Goal: Task Accomplishment & Management: Manage account settings

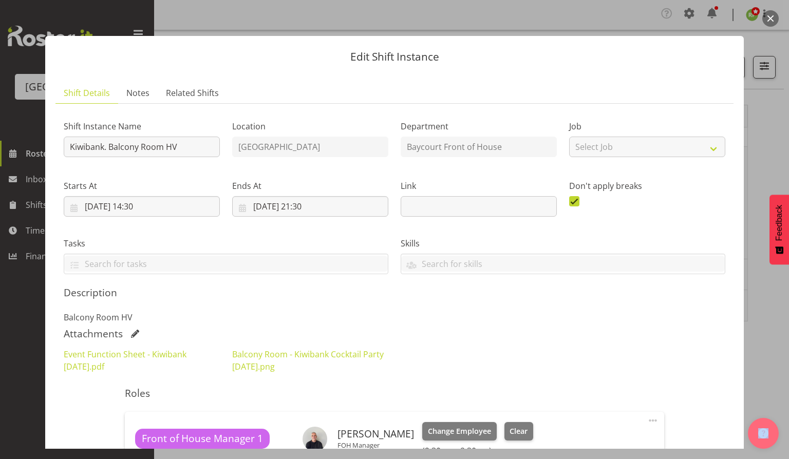
click at [769, 20] on button "button" at bounding box center [771, 18] width 16 height 16
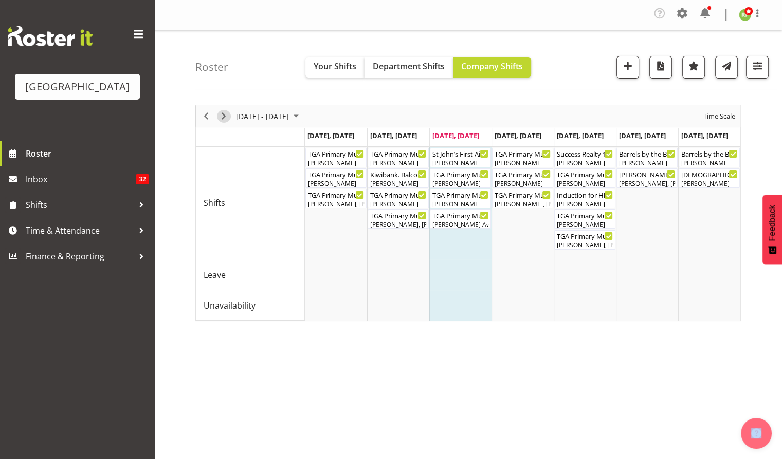
click at [226, 116] on span "Next" at bounding box center [223, 116] width 12 height 13
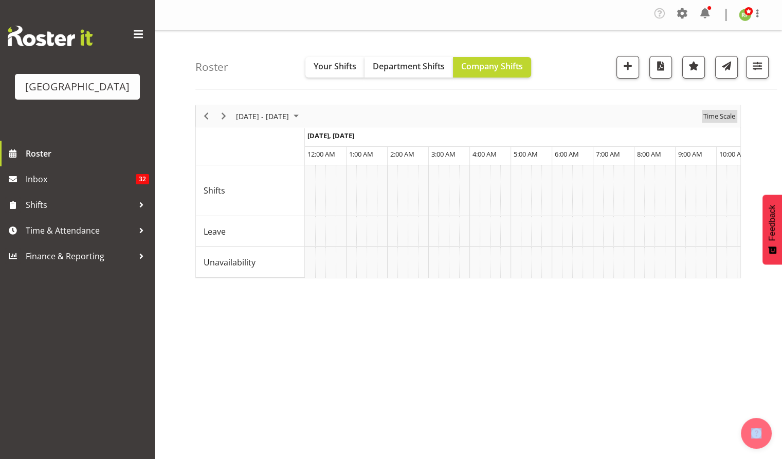
click at [726, 117] on span "Time Scale" at bounding box center [719, 116] width 34 height 13
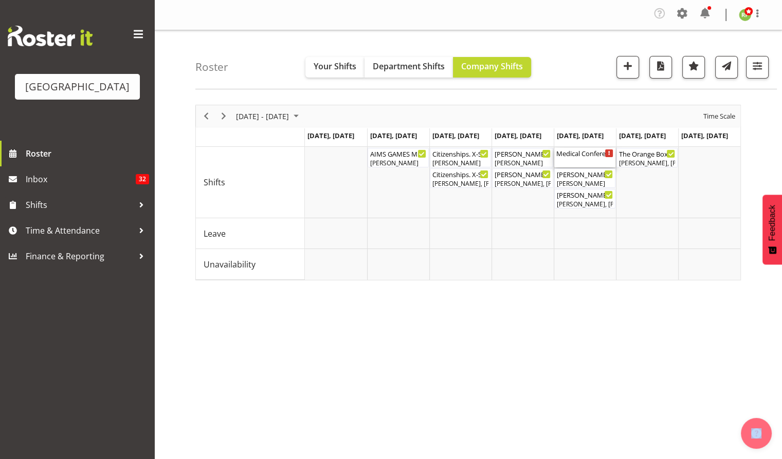
click at [584, 155] on div "Medical Conference - TBC ( 08:00 AM - 05:30 PM )" at bounding box center [584, 153] width 57 height 10
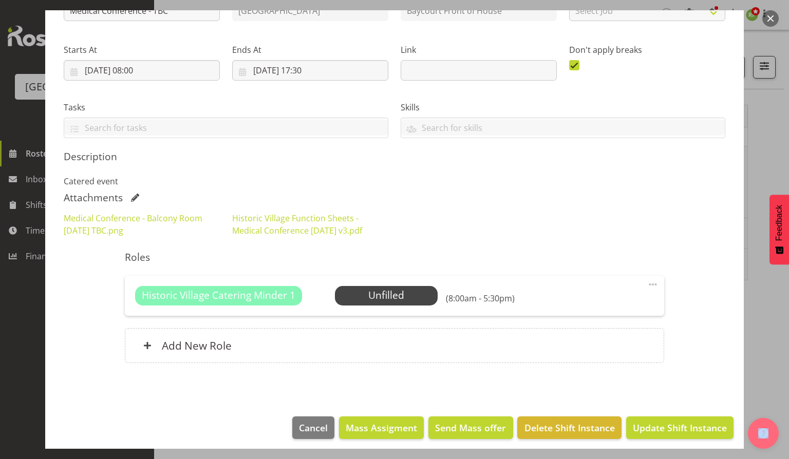
scroll to position [137, 0]
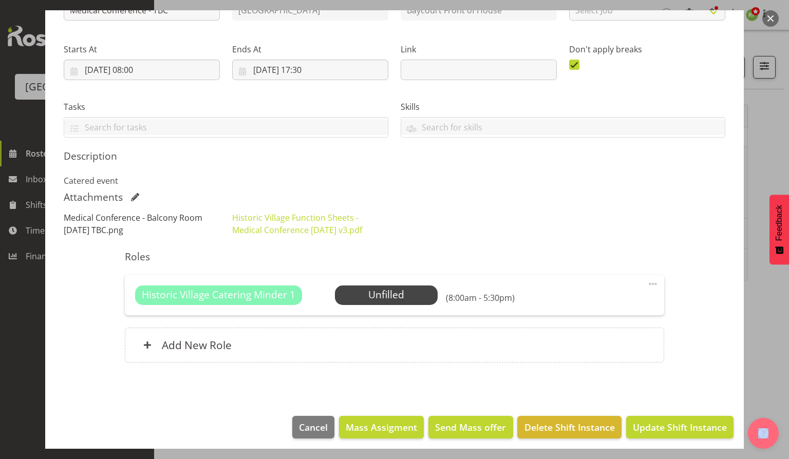
click at [113, 220] on link "Medical Conference - Balcony Room [DATE] TBC.png" at bounding box center [133, 224] width 139 height 24
click at [290, 214] on link "Historic Village Function Sheets - Medical Conference [DATE] v3.pdf" at bounding box center [297, 224] width 130 height 24
click at [321, 217] on link "Historic Village Function Sheets - Medical Conference [DATE] v3.pdf" at bounding box center [297, 224] width 130 height 24
click at [292, 429] on button "Cancel" at bounding box center [313, 427] width 42 height 23
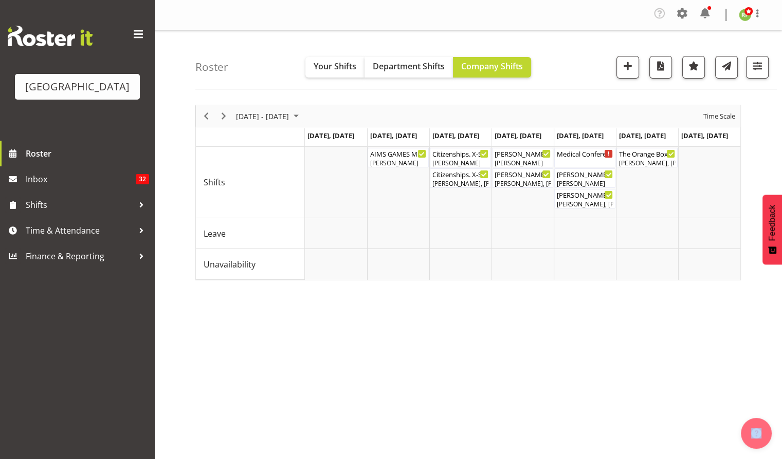
click at [404, 408] on div "[DATE] - [DATE] [DATE] Day Week Fortnight Month calendar Month Agenda Time Scal…" at bounding box center [488, 302] width 586 height 411
click at [205, 116] on span "Previous" at bounding box center [206, 116] width 12 height 13
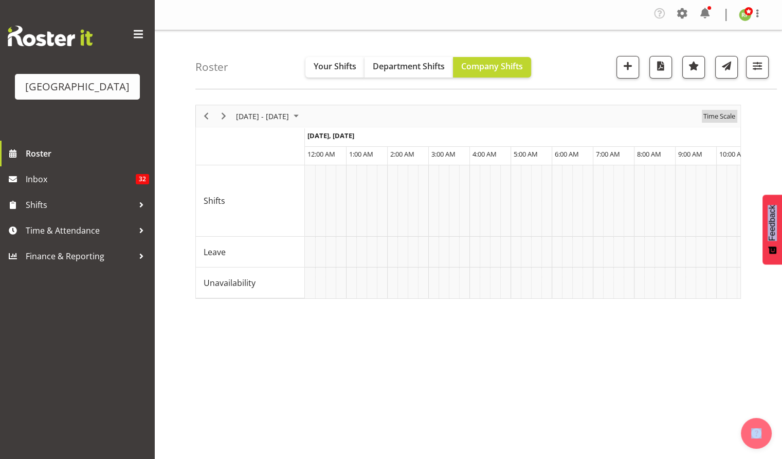
click at [719, 116] on span "Time Scale" at bounding box center [719, 116] width 34 height 13
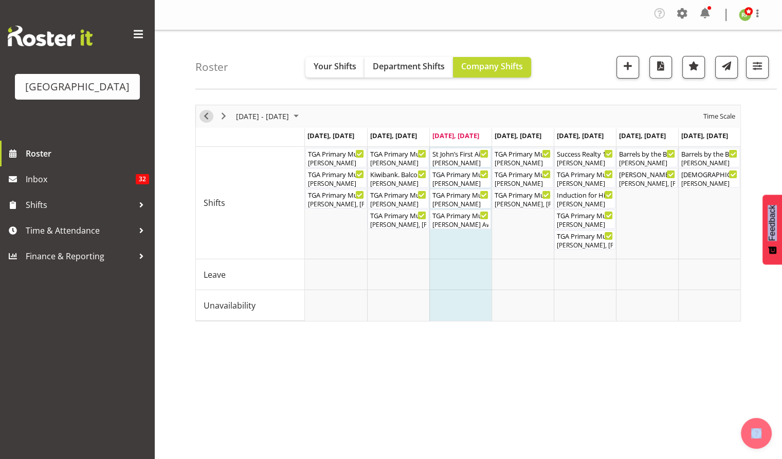
click at [204, 113] on span "Previous" at bounding box center [206, 116] width 12 height 13
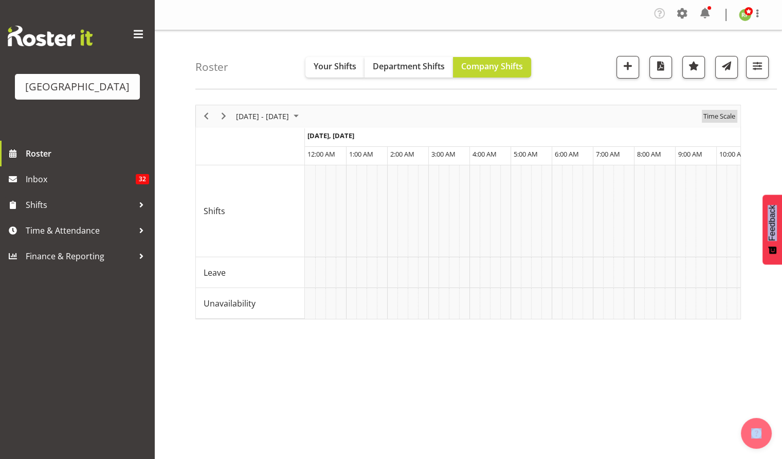
click at [718, 114] on span "Time Scale" at bounding box center [719, 116] width 34 height 13
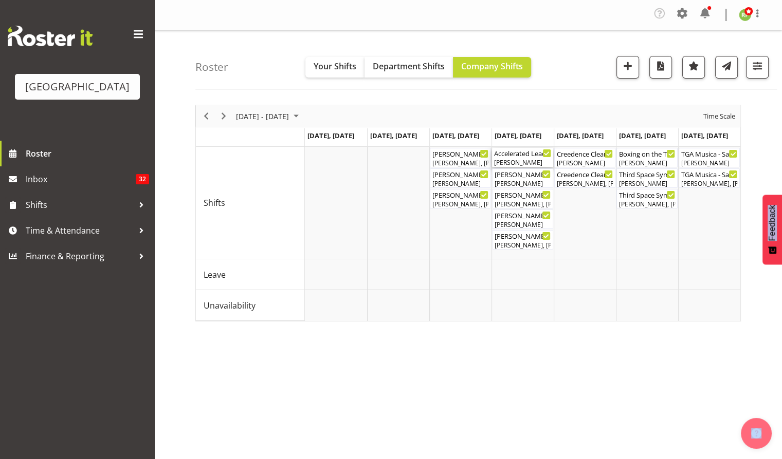
click at [515, 157] on div "Accelerated Leadership 2 ( 08:30 AM - 05:00 PM )" at bounding box center [522, 153] width 57 height 10
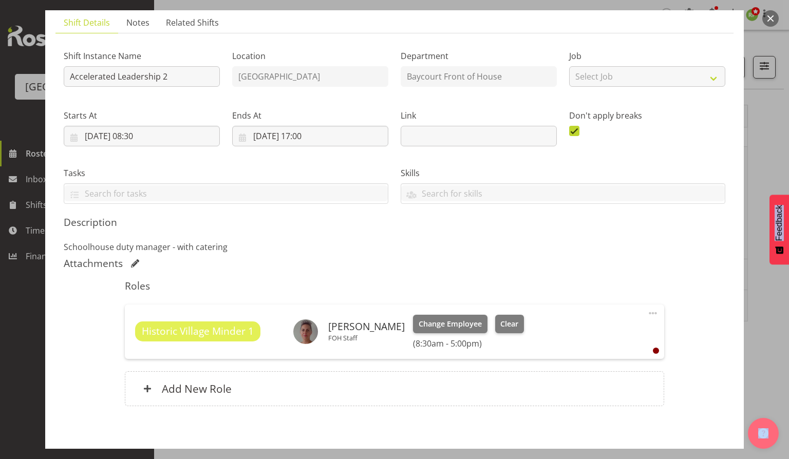
scroll to position [118, 0]
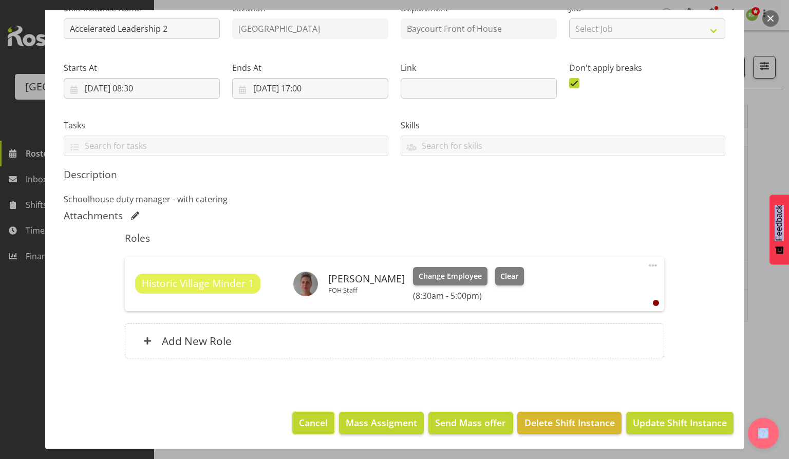
click at [306, 422] on span "Cancel" at bounding box center [313, 422] width 29 height 13
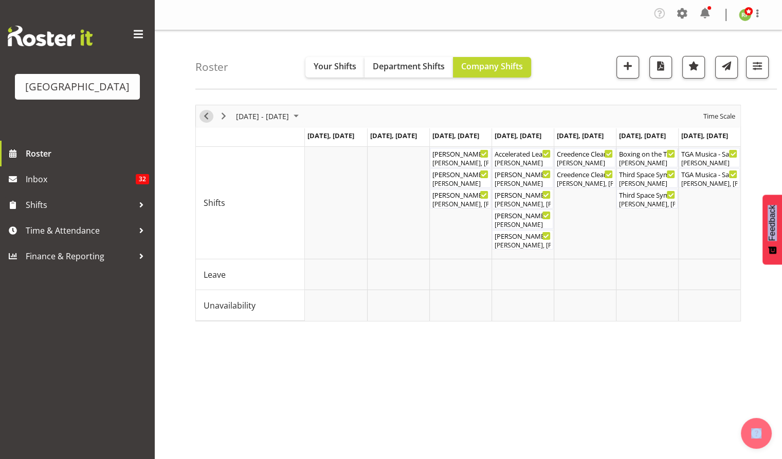
click at [206, 120] on span "Previous" at bounding box center [206, 116] width 12 height 13
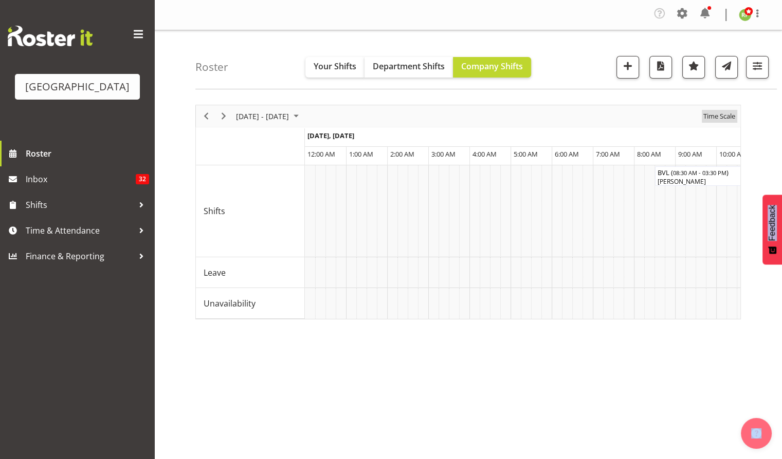
click at [717, 117] on span "Time Scale" at bounding box center [719, 116] width 34 height 13
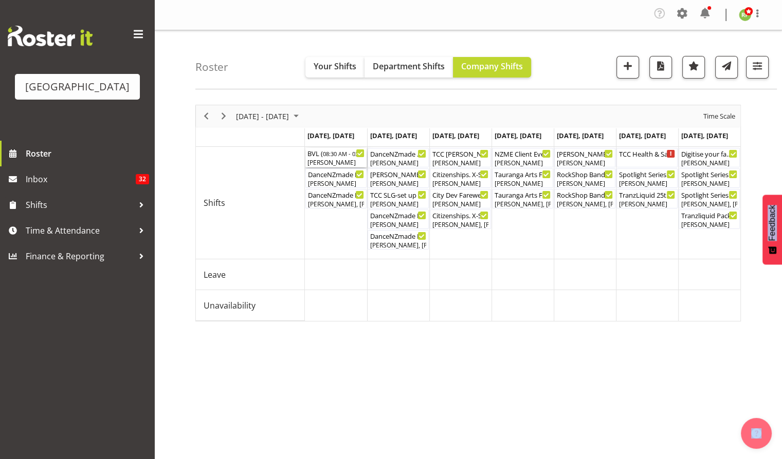
click at [335, 159] on div "[PERSON_NAME]" at bounding box center [335, 162] width 57 height 9
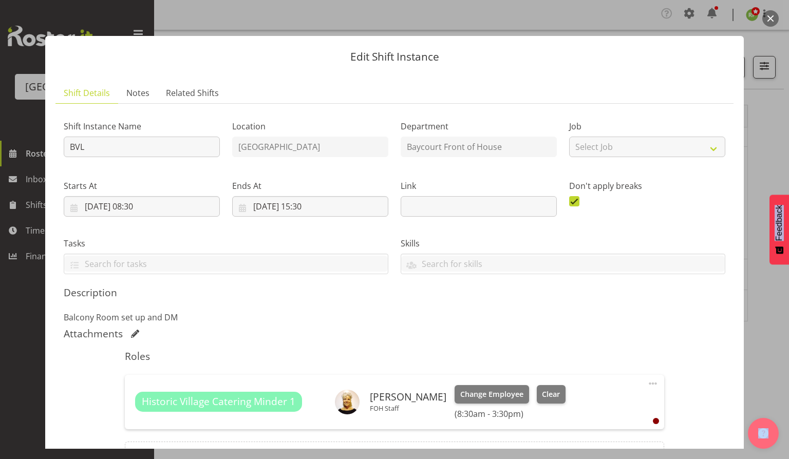
click at [778, 18] on button "button" at bounding box center [771, 18] width 16 height 16
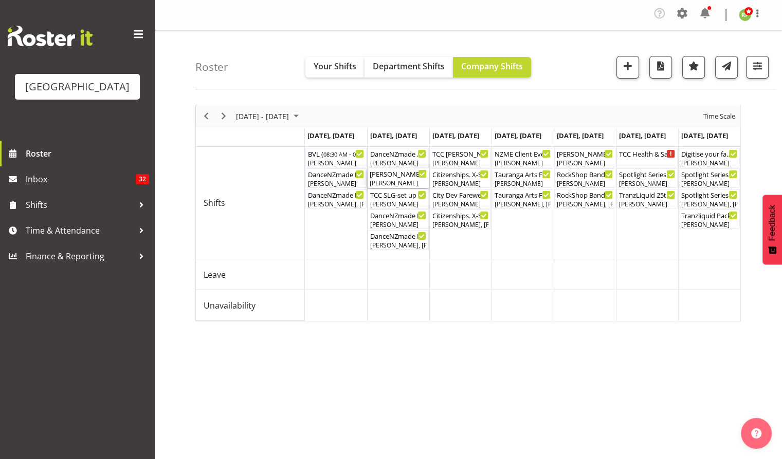
click at [392, 172] on div "[PERSON_NAME] Real Estate ( 08:30 AM - 01:00 PM )" at bounding box center [398, 174] width 57 height 10
click at [0, 0] on div at bounding box center [0, 0] width 0 height 0
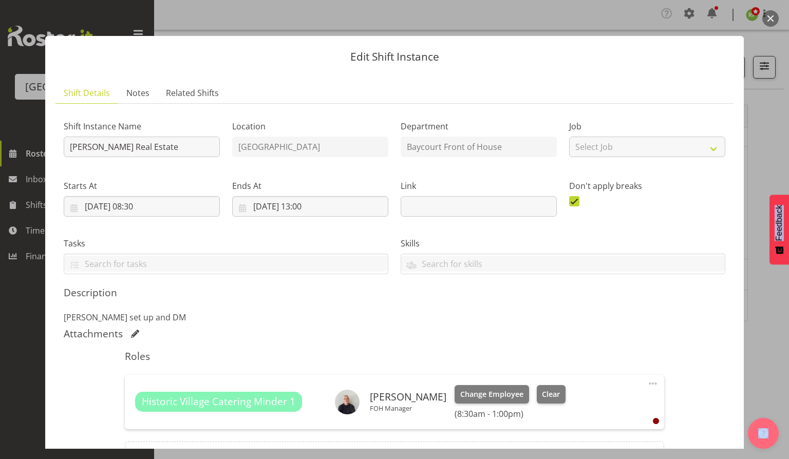
click at [773, 19] on button "button" at bounding box center [771, 18] width 16 height 16
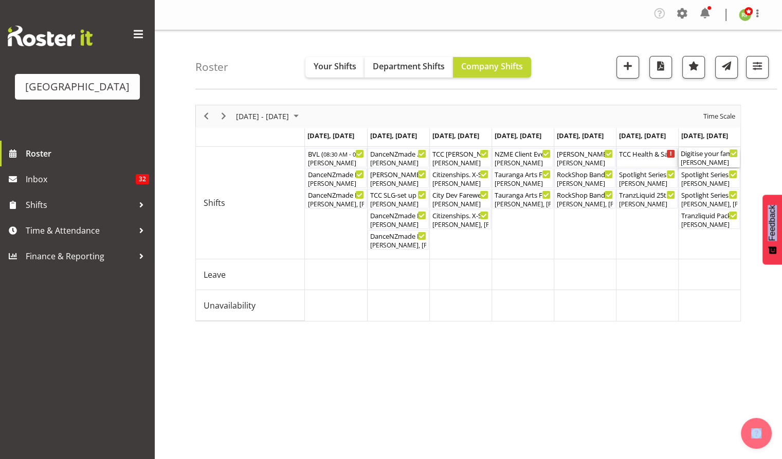
click at [711, 151] on div "Digitise your family photographs - workshop ( 08:30 AM - 01:30 PM )" at bounding box center [708, 153] width 57 height 10
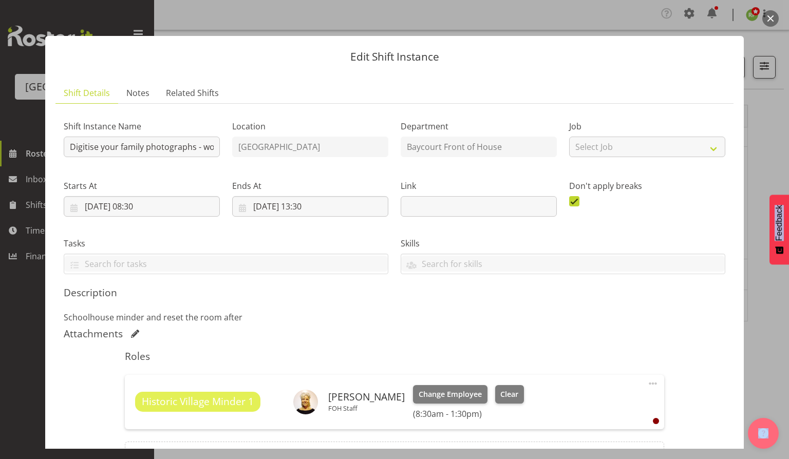
click at [772, 19] on button "button" at bounding box center [771, 18] width 16 height 16
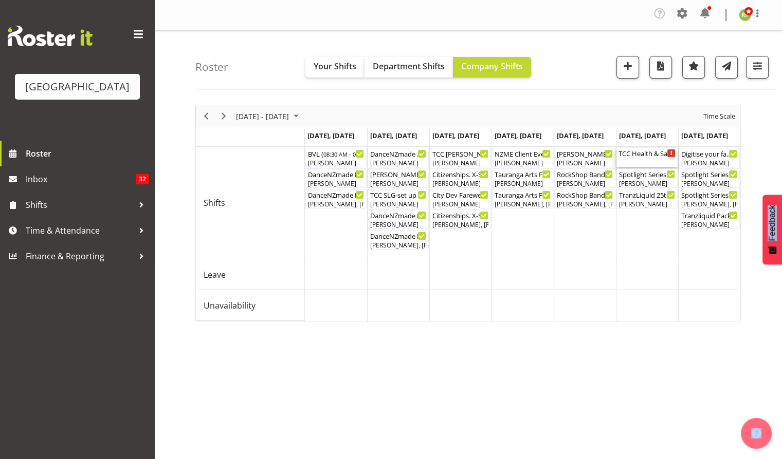
click at [639, 164] on div "TCC Health & Safety Training (Details TBC) ( 08:00 AM - 04:30 PM )" at bounding box center [646, 158] width 57 height 20
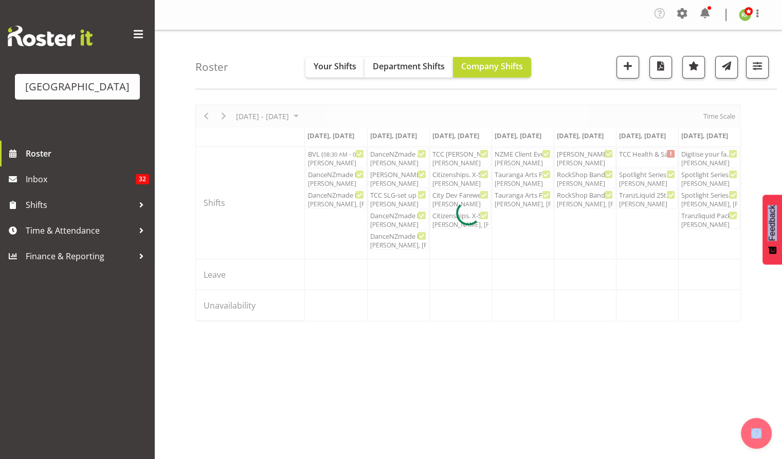
click at [639, 164] on div at bounding box center [467, 213] width 545 height 217
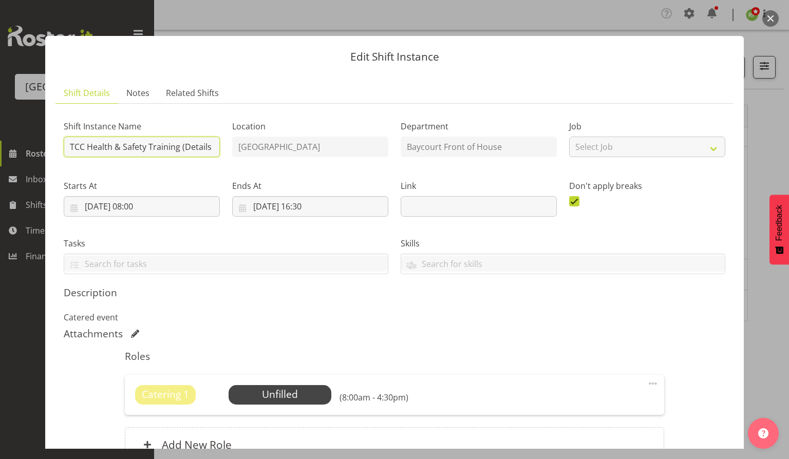
scroll to position [0, 17]
drag, startPoint x: 156, startPoint y: 152, endPoint x: 229, endPoint y: 157, distance: 73.2
click at [229, 154] on div "Shift Instance Name TCC Health & Safety Training (Details TBC) Location [GEOGRA…" at bounding box center [395, 193] width 674 height 175
drag, startPoint x: 141, startPoint y: 303, endPoint x: 155, endPoint y: 309, distance: 15.4
click at [141, 303] on div "Description Catered event" at bounding box center [395, 305] width 662 height 37
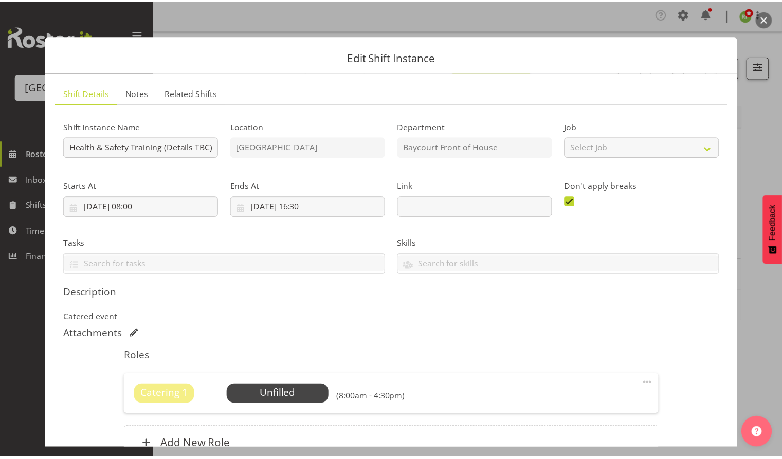
scroll to position [0, 0]
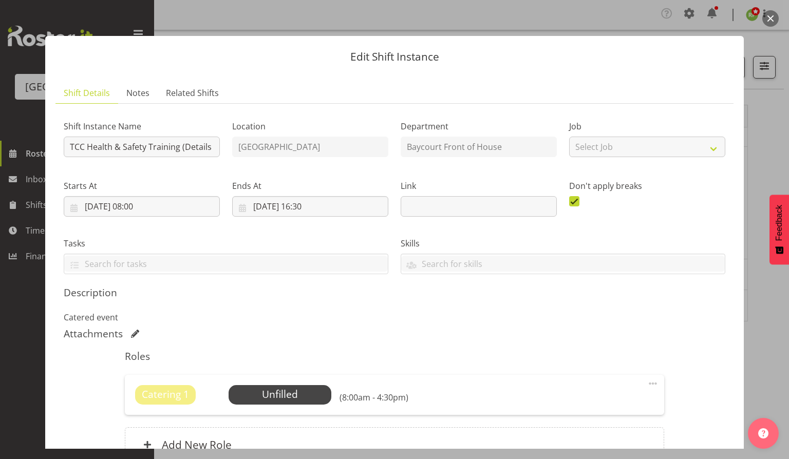
click at [769, 19] on button "button" at bounding box center [771, 18] width 16 height 16
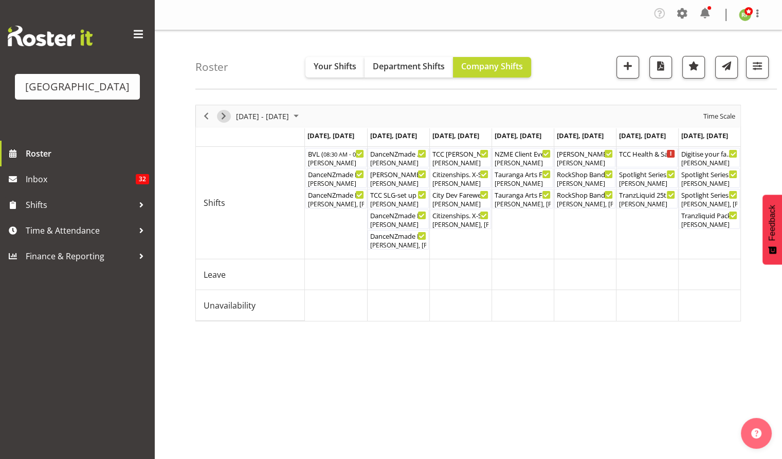
click at [224, 116] on span "Next" at bounding box center [223, 116] width 12 height 13
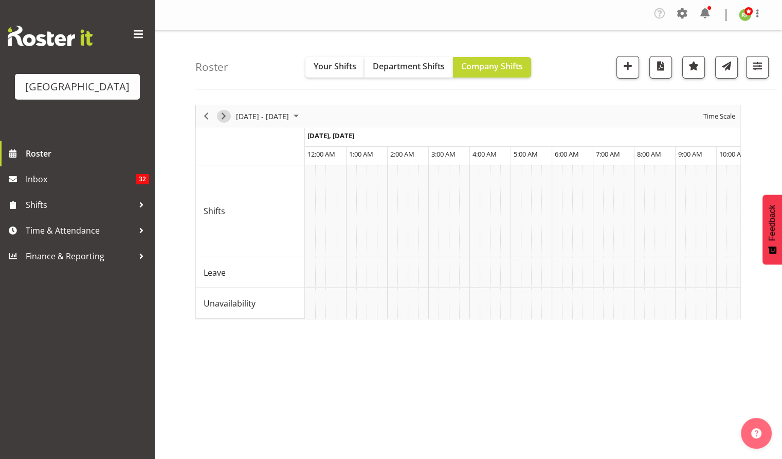
click at [220, 117] on span "Next" at bounding box center [223, 116] width 12 height 13
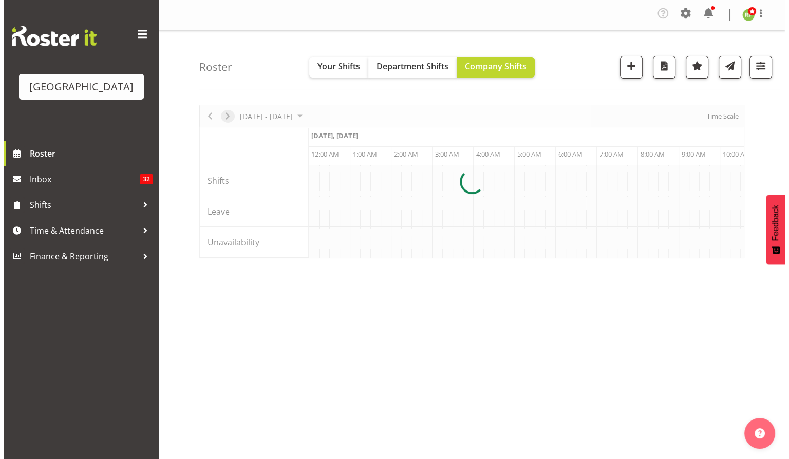
scroll to position [0, 1973]
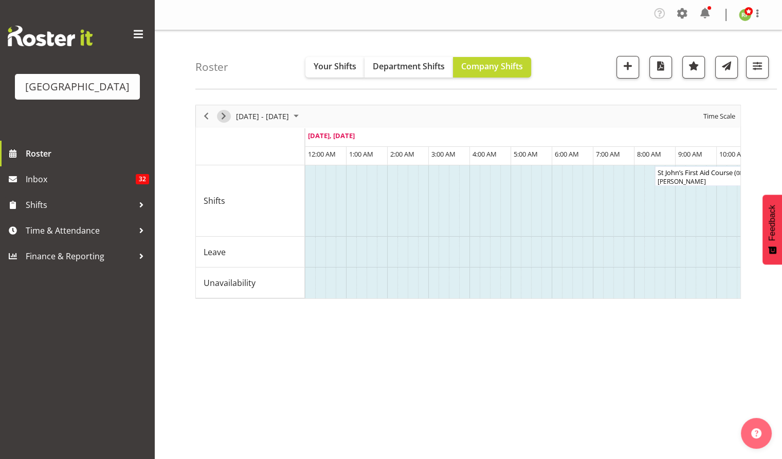
click at [221, 117] on span "Next" at bounding box center [223, 116] width 12 height 13
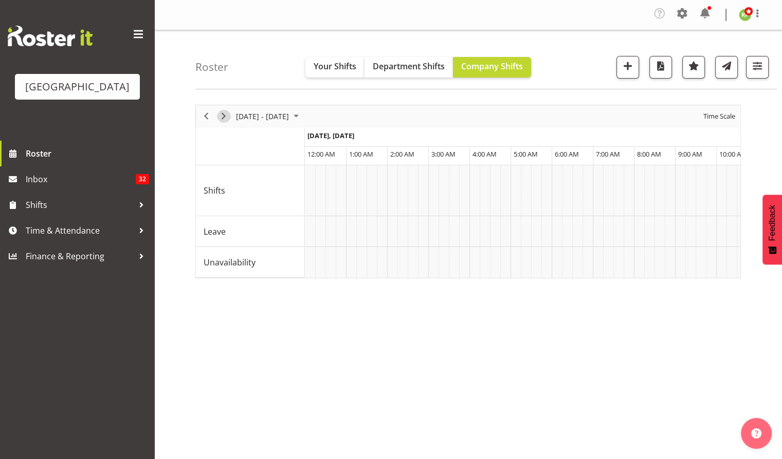
click at [223, 117] on span "Next" at bounding box center [223, 116] width 12 height 13
click at [225, 116] on span "Next" at bounding box center [223, 116] width 12 height 13
click at [720, 116] on span "Time Scale" at bounding box center [719, 116] width 34 height 13
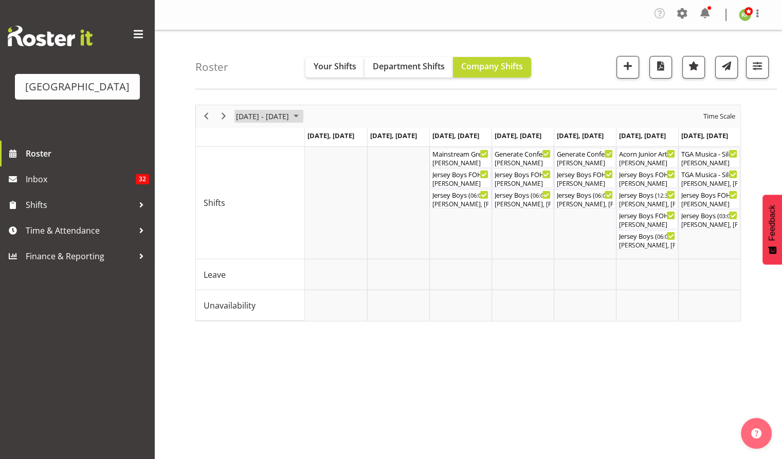
click at [261, 116] on span "[DATE] - [DATE]" at bounding box center [262, 116] width 55 height 13
click at [324, 145] on span "previous month" at bounding box center [326, 142] width 18 height 19
click at [276, 191] on span "6" at bounding box center [279, 194] width 15 height 15
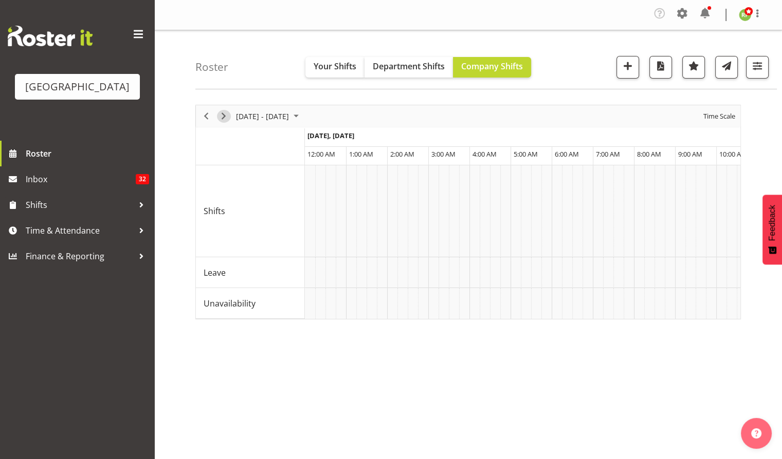
click at [224, 116] on span "Next" at bounding box center [223, 116] width 12 height 13
click at [719, 115] on span "Time Scale" at bounding box center [719, 116] width 34 height 13
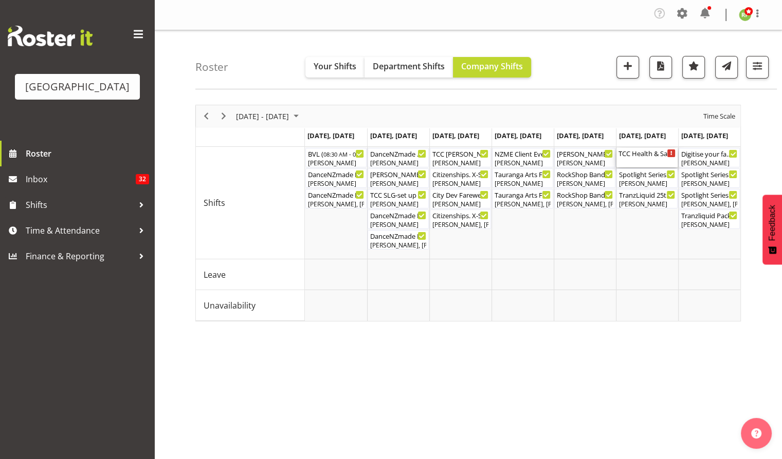
click at [639, 157] on div "TCC Health & Safety Training (Details TBC) ( 08:00 AM - 04:30 PM )" at bounding box center [646, 153] width 57 height 10
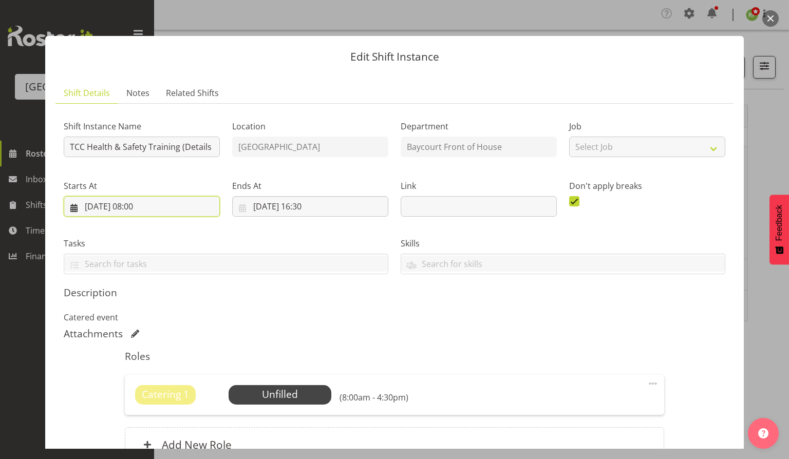
click at [121, 211] on input "[DATE] 08:00" at bounding box center [142, 206] width 156 height 21
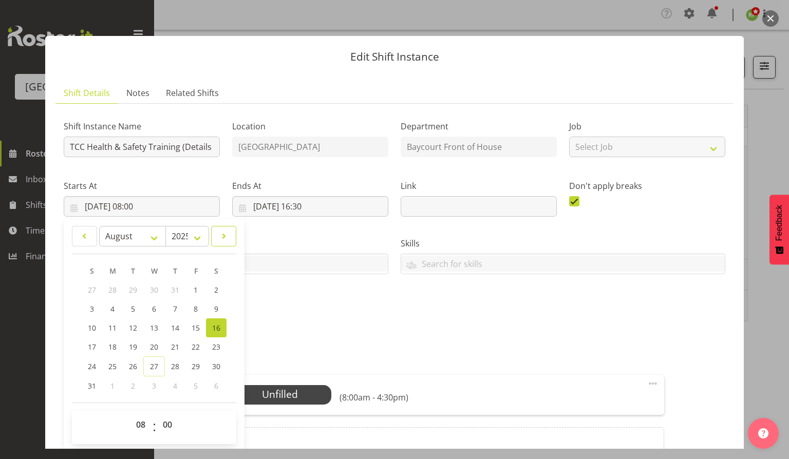
click at [224, 233] on span at bounding box center [224, 236] width 12 height 12
select select "8"
click at [135, 328] on span "16" at bounding box center [134, 328] width 8 height 10
type input "[DATE] 08:00"
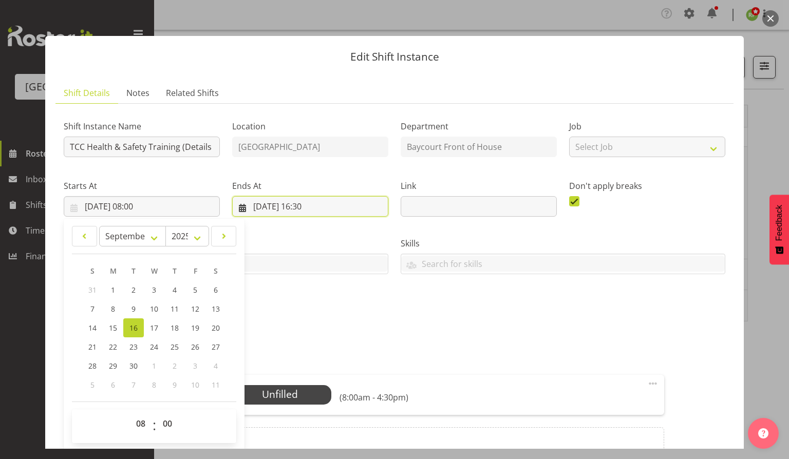
click at [276, 211] on input "[DATE] 16:30" at bounding box center [310, 206] width 156 height 21
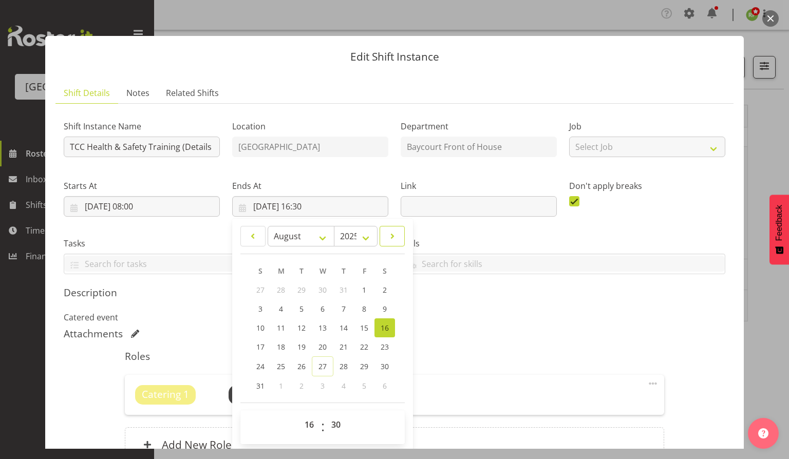
click at [382, 235] on link at bounding box center [392, 236] width 25 height 21
select select "8"
click at [305, 330] on link "16" at bounding box center [302, 328] width 21 height 19
type input "[DATE] 16:30"
click at [453, 330] on div "Attachments" at bounding box center [395, 334] width 662 height 12
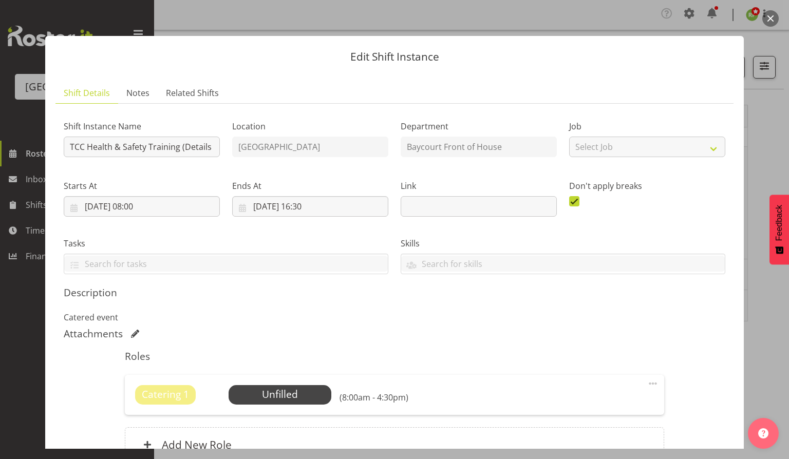
scroll to position [104, 0]
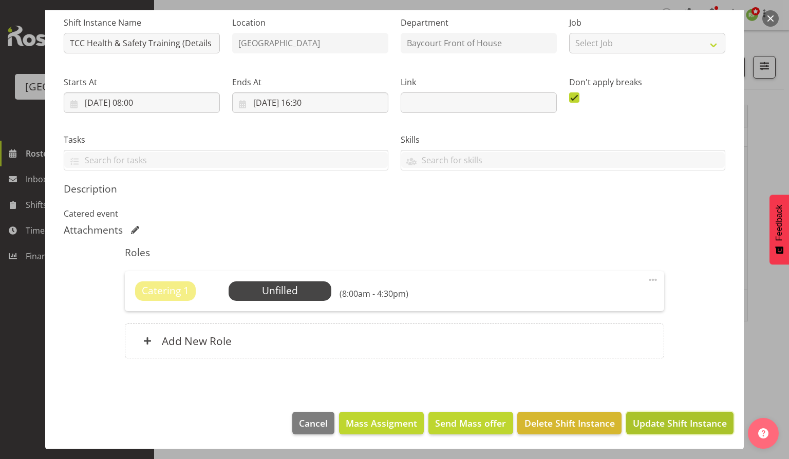
click at [671, 425] on span "Update Shift Instance" at bounding box center [680, 423] width 94 height 13
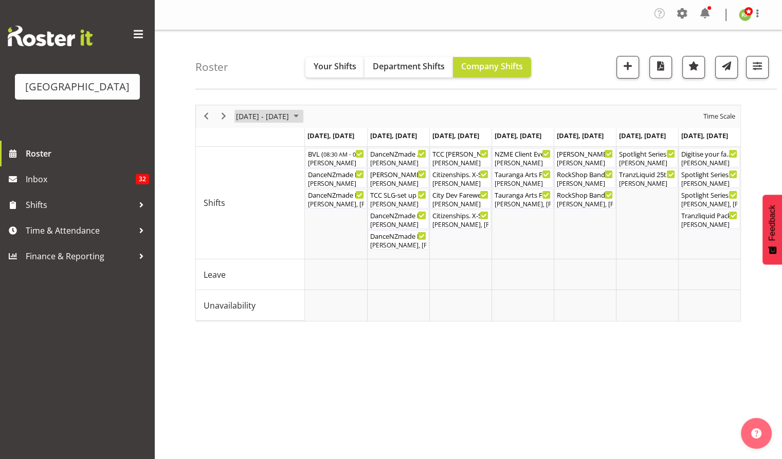
click at [261, 112] on span "[DATE] - [DATE]" at bounding box center [262, 116] width 55 height 13
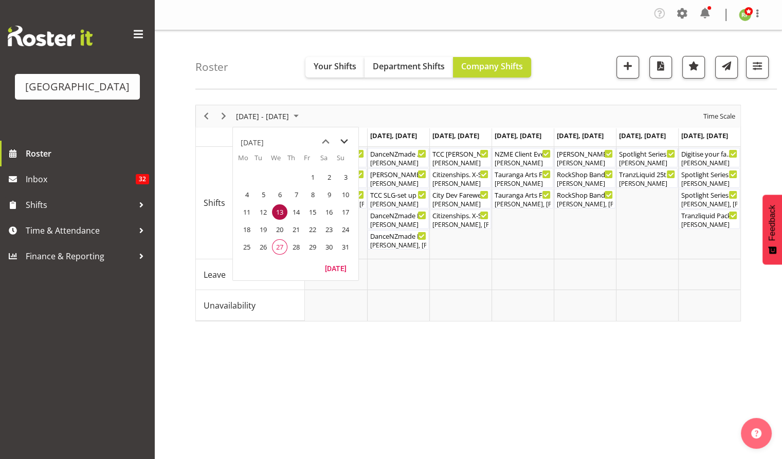
click at [341, 141] on span "next month" at bounding box center [344, 142] width 18 height 19
click at [242, 211] on span "15" at bounding box center [246, 212] width 15 height 15
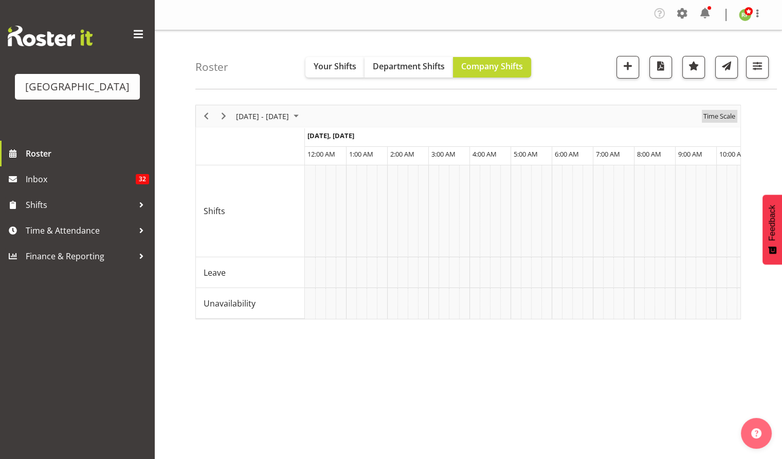
click at [721, 117] on span "Time Scale" at bounding box center [719, 116] width 34 height 13
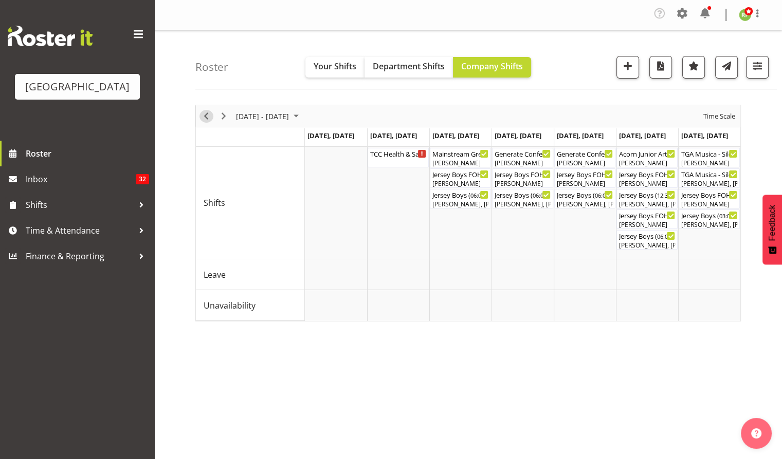
click at [207, 115] on span "Previous" at bounding box center [206, 116] width 12 height 13
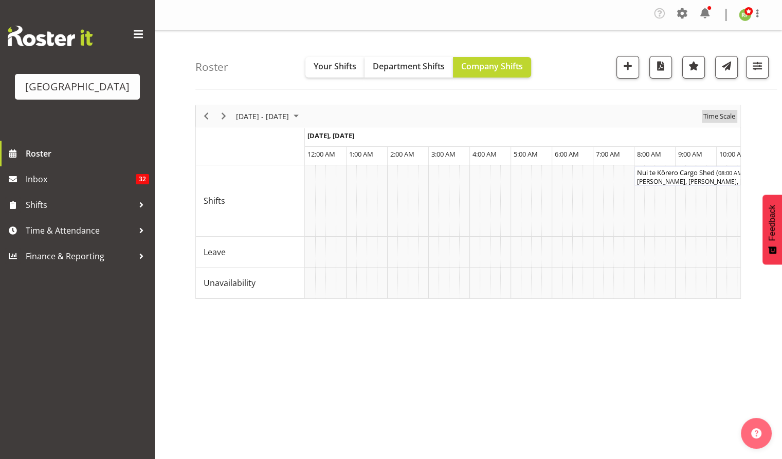
click at [721, 112] on span "Time Scale" at bounding box center [719, 116] width 34 height 13
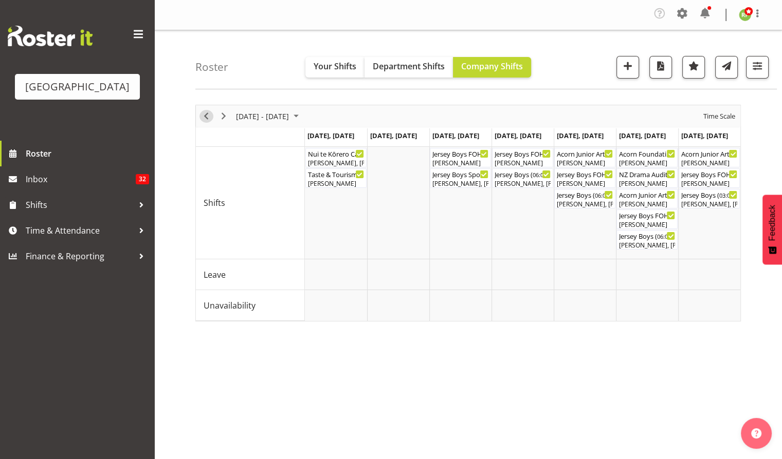
click at [206, 118] on span "Previous" at bounding box center [206, 116] width 12 height 13
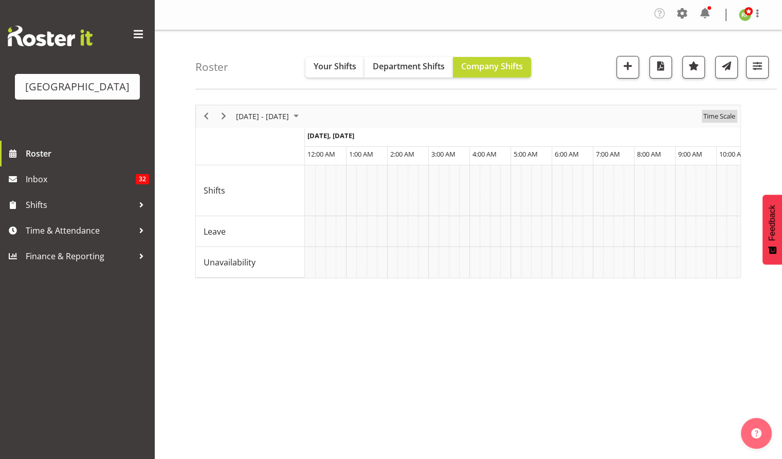
click at [720, 114] on span "Time Scale" at bounding box center [719, 116] width 34 height 13
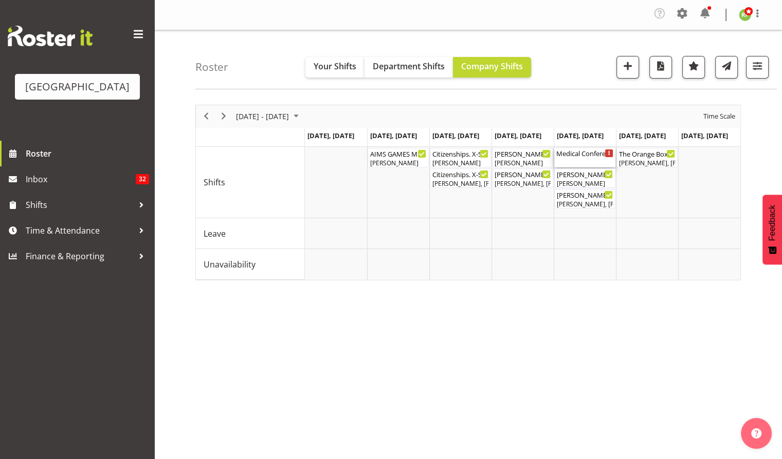
click at [581, 155] on div "Medical Conference - TBC ( 08:00 AM - 05:30 PM )" at bounding box center [584, 153] width 57 height 10
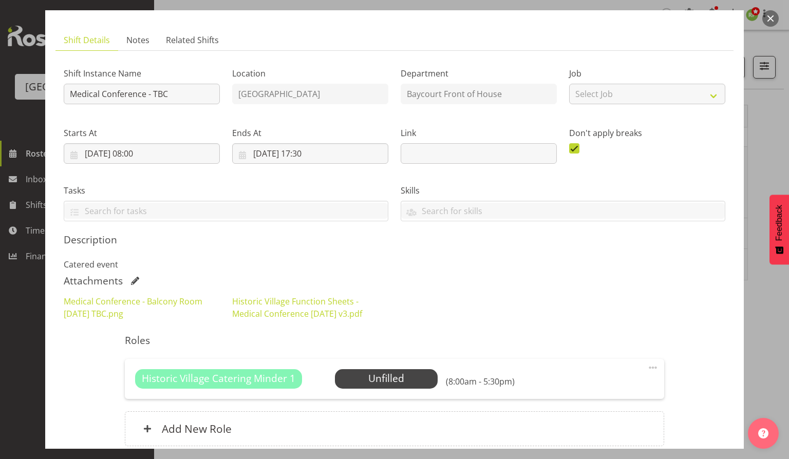
scroll to position [68, 0]
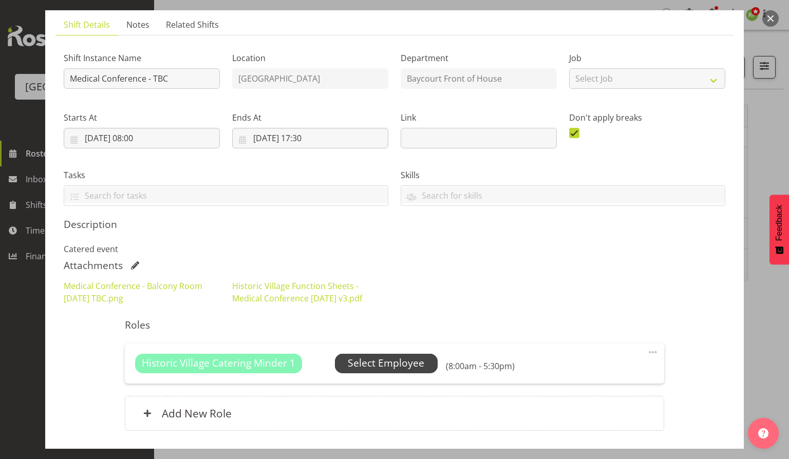
click at [396, 369] on span "Select Employee" at bounding box center [386, 363] width 77 height 15
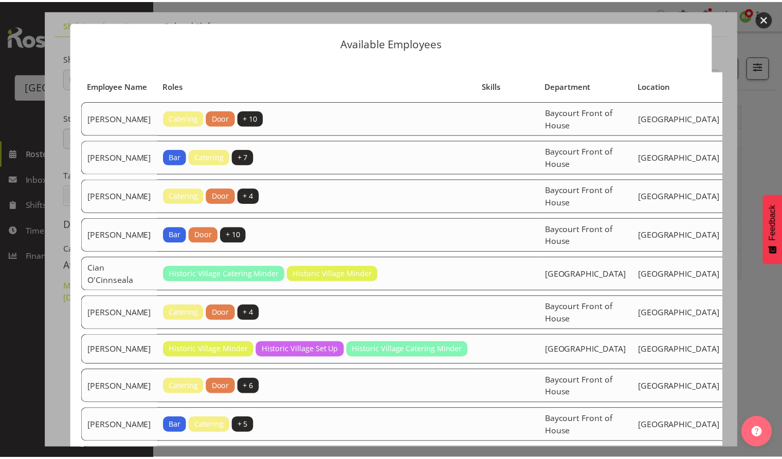
scroll to position [0, 0]
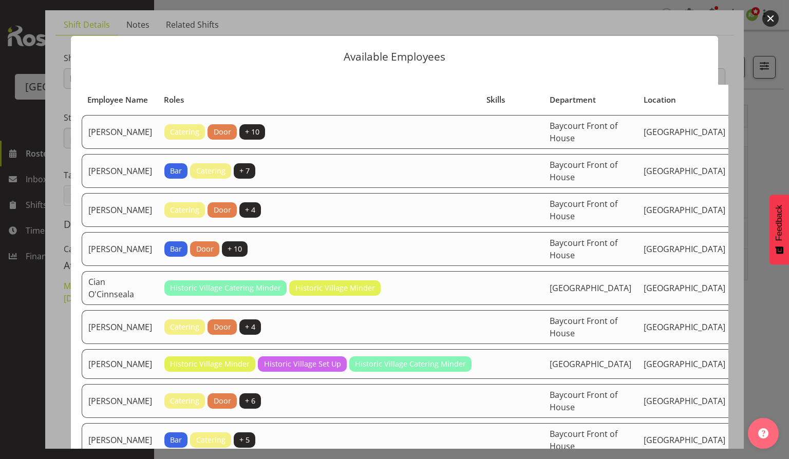
click at [768, 17] on button "button" at bounding box center [771, 18] width 16 height 16
